Goal: Task Accomplishment & Management: Use online tool/utility

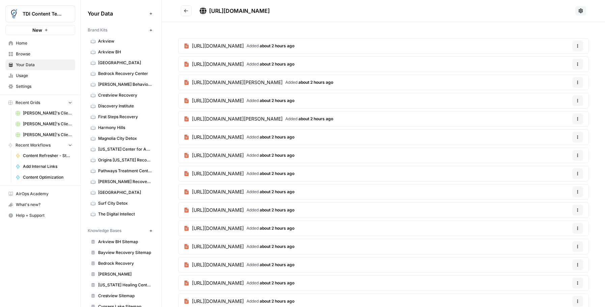
scroll to position [132, 0]
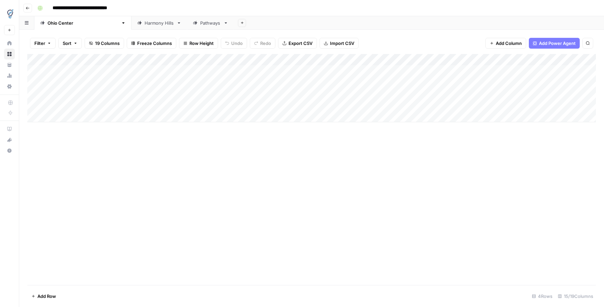
click at [187, 25] on link "Pathways" at bounding box center [210, 22] width 47 height 13
click at [224, 24] on icon "button" at bounding box center [226, 23] width 5 height 5
drag, startPoint x: 195, startPoint y: 47, endPoint x: 190, endPoint y: 49, distance: 5.8
click at [195, 47] on span "Duplicate Sheet" at bounding box center [208, 45] width 32 height 7
click at [270, 25] on icon "button" at bounding box center [272, 23] width 5 height 5
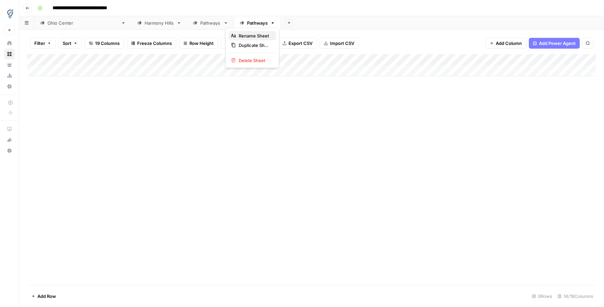
click at [249, 35] on span "Rename Sheet" at bounding box center [255, 35] width 32 height 7
type input "*"
type input "*****"
click at [200, 61] on div "Add Column" at bounding box center [311, 65] width 569 height 22
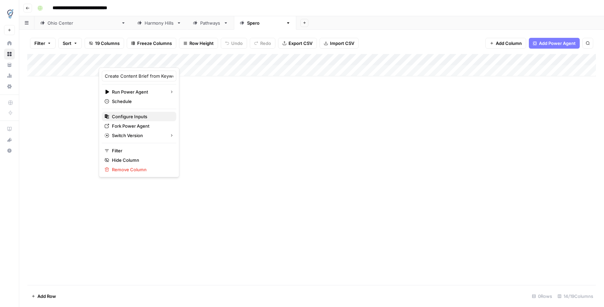
click at [144, 116] on span "Configure Inputs" at bounding box center [141, 116] width 59 height 7
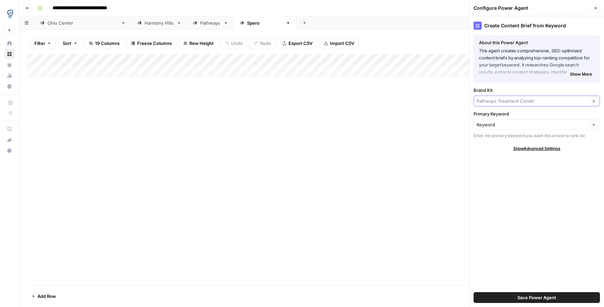
click at [529, 100] on input "Brand Kit" at bounding box center [532, 100] width 111 height 7
click at [541, 115] on span "[PERSON_NAME] Recovery Center" at bounding box center [536, 116] width 112 height 7
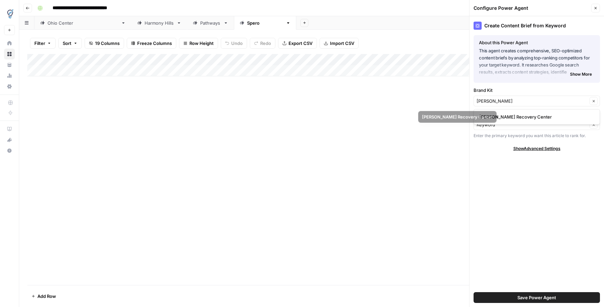
type input "[PERSON_NAME] Recovery Center"
click at [501, 299] on button "Save Power Agent" at bounding box center [537, 297] width 126 height 11
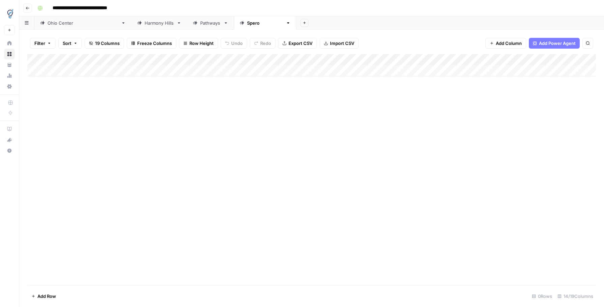
click at [533, 57] on div "Add Column" at bounding box center [311, 65] width 569 height 22
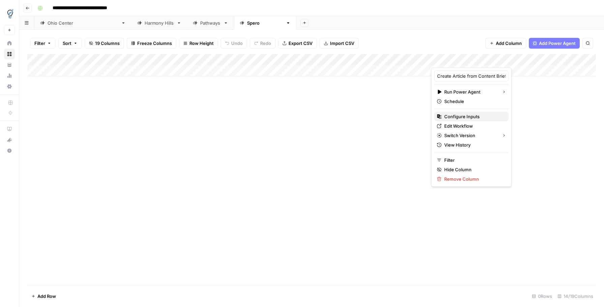
click at [458, 116] on span "Configure Inputs" at bounding box center [473, 116] width 59 height 7
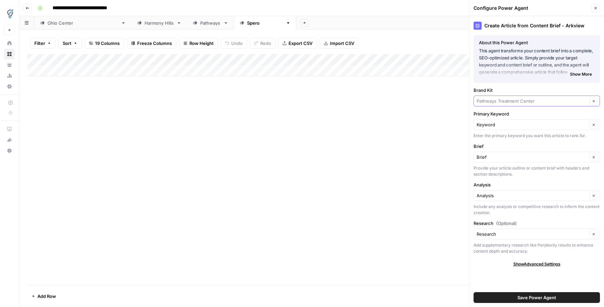
click at [501, 103] on input "Brand Kit" at bounding box center [532, 100] width 111 height 7
click at [503, 115] on span "[PERSON_NAME] Recovery Center" at bounding box center [536, 116] width 112 height 7
type input "[PERSON_NAME] Recovery Center"
click at [552, 299] on span "Save Power Agent" at bounding box center [537, 297] width 39 height 7
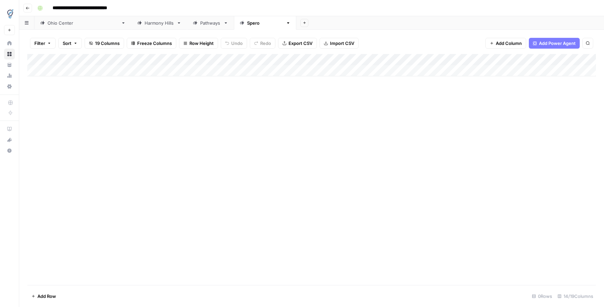
click at [560, 69] on div "Add Column" at bounding box center [311, 65] width 569 height 22
drag, startPoint x: 557, startPoint y: 70, endPoint x: 568, endPoint y: 68, distance: 10.6
click at [557, 70] on div "Add Column" at bounding box center [311, 71] width 569 height 34
click at [567, 60] on div "Add Column" at bounding box center [311, 71] width 569 height 34
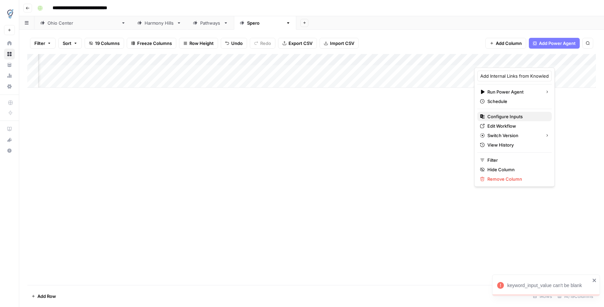
click at [503, 115] on span "Configure Inputs" at bounding box center [517, 116] width 59 height 7
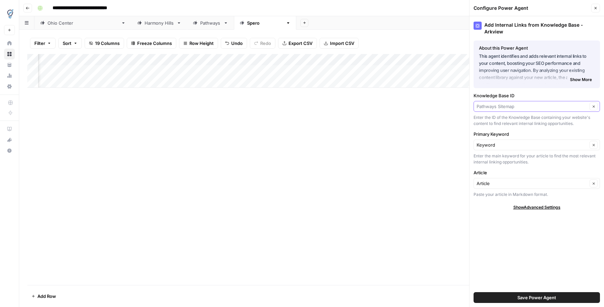
click at [532, 103] on input "Knowledge Base ID" at bounding box center [532, 106] width 111 height 7
click at [528, 110] on div "[PERSON_NAME] Recovery" at bounding box center [537, 117] width 126 height 16
click at [527, 119] on span "[PERSON_NAME] Recovery" at bounding box center [536, 116] width 112 height 7
type input "[PERSON_NAME] Recovery"
click at [542, 300] on span "Save Power Agent" at bounding box center [537, 297] width 39 height 7
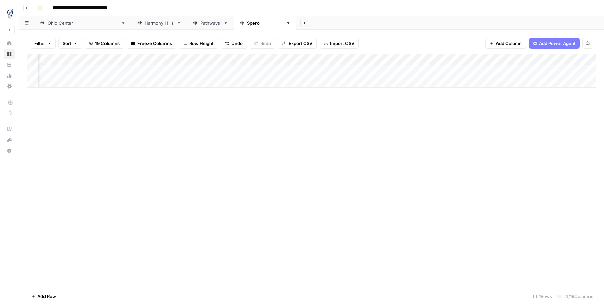
click at [443, 69] on div "Add Column" at bounding box center [311, 71] width 569 height 34
click at [81, 72] on div "Add Column" at bounding box center [311, 71] width 569 height 34
type textarea "**********"
click at [95, 92] on div "Add Column" at bounding box center [311, 169] width 569 height 231
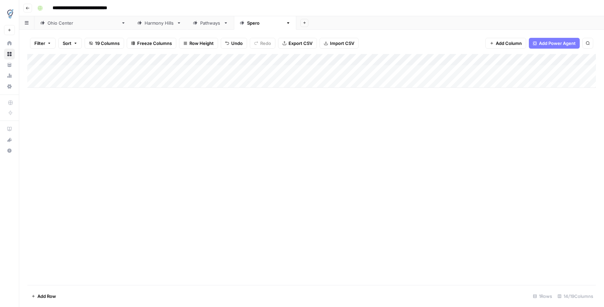
click at [129, 71] on div "Add Column" at bounding box center [311, 71] width 569 height 34
click at [210, 70] on div "Add Column" at bounding box center [311, 71] width 569 height 34
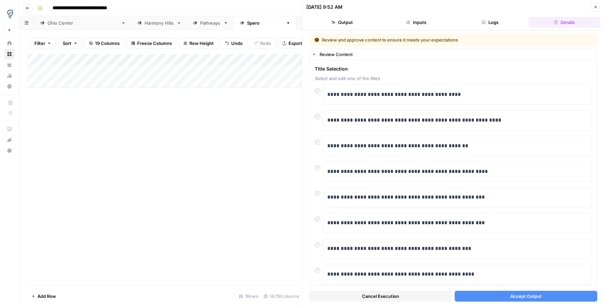
scroll to position [5, 0]
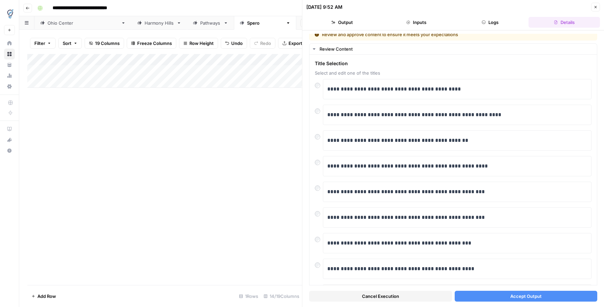
click at [501, 295] on button "Accept Output" at bounding box center [526, 295] width 143 height 11
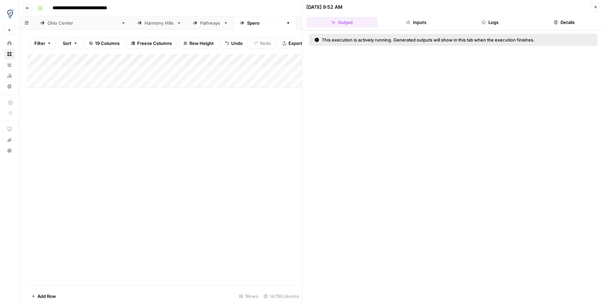
click at [595, 7] on icon "button" at bounding box center [596, 7] width 4 height 4
